Goal: Entertainment & Leisure: Browse casually

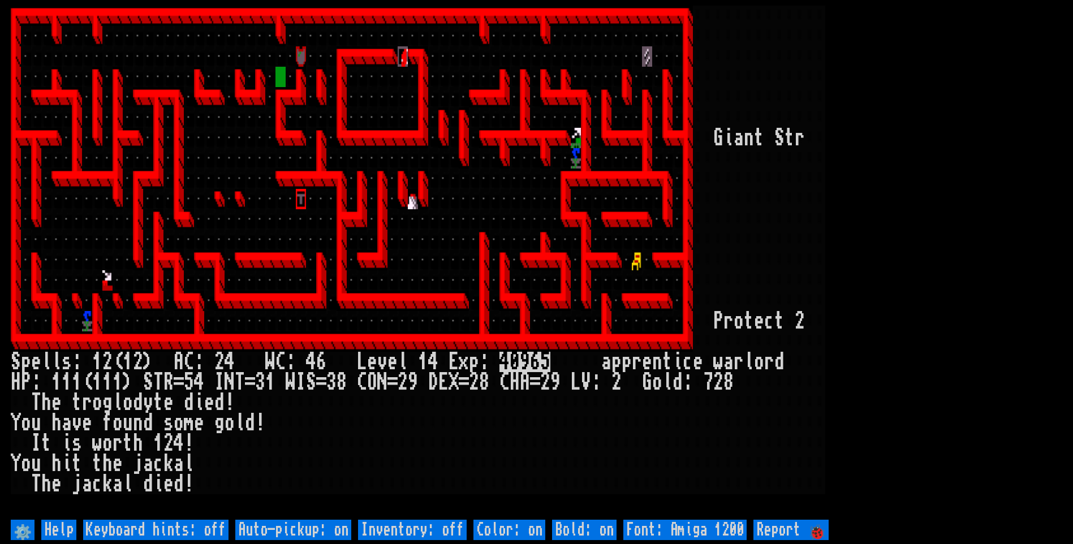
click at [300, 527] on off "Auto-pickup: on" at bounding box center [293, 530] width 116 height 20
type off "Auto-pickup: off"
